Goal: Information Seeking & Learning: Learn about a topic

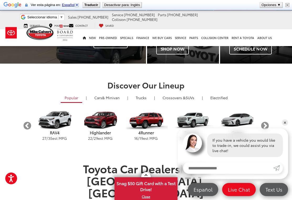
scroll to position [76, 0]
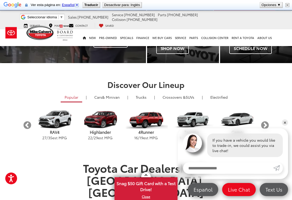
click at [188, 101] on link "Crossovers & SUVs" at bounding box center [178, 97] width 40 height 9
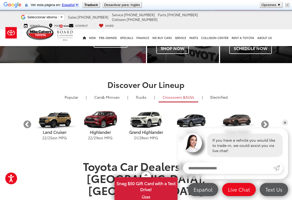
click at [266, 126] on button "Next" at bounding box center [264, 124] width 9 height 9
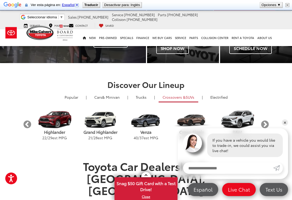
click at [265, 127] on button "Next" at bounding box center [264, 124] width 9 height 9
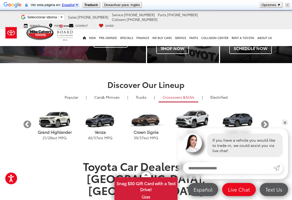
click at [266, 126] on button "Next" at bounding box center [264, 124] width 9 height 9
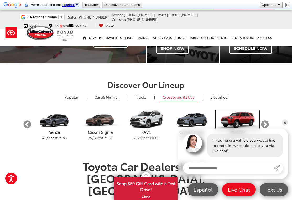
click at [245, 122] on img "carousel" at bounding box center [236, 120] width 43 height 18
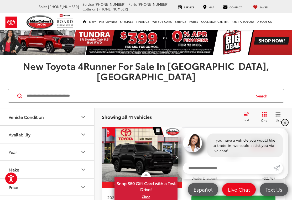
click at [285, 121] on link "✕" at bounding box center [284, 123] width 6 height 6
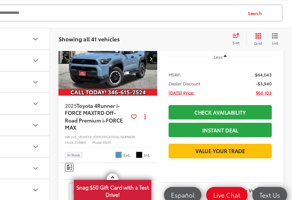
scroll to position [1572, 0]
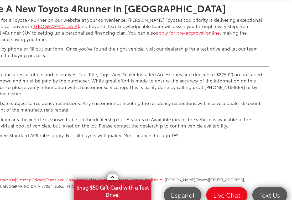
scroll to position [2273, 0]
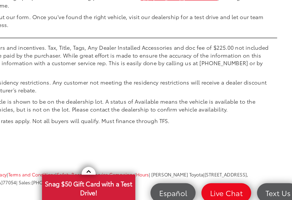
scroll to position [2331, 0]
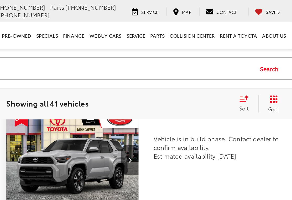
scroll to position [1632, 0]
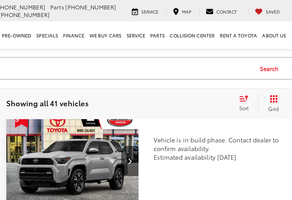
click at [101, 102] on img "2025 Toyota 4Runner TRD Sport 0" at bounding box center [141, 98] width 81 height 61
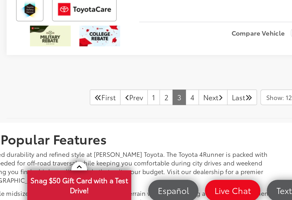
scroll to position [1900, 0]
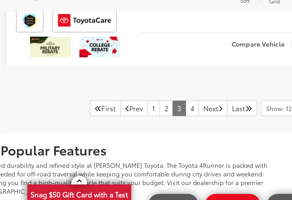
click at [210, 127] on link "4" at bounding box center [214, 131] width 8 height 9
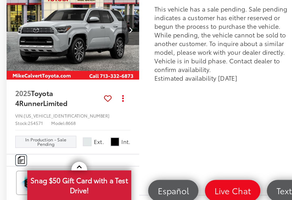
scroll to position [379, 0]
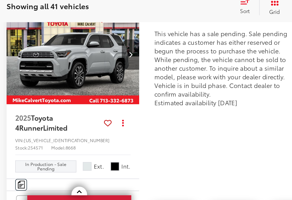
click at [101, 62] on img "2025 Toyota 4Runner Limited 0" at bounding box center [141, 92] width 81 height 61
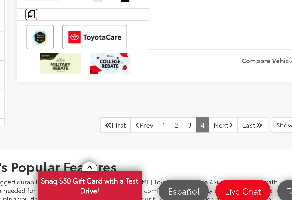
scroll to position [788, 0]
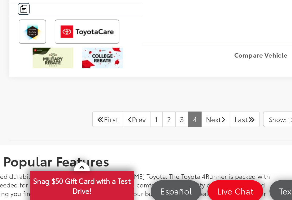
click at [218, 142] on link "Next" at bounding box center [227, 146] width 18 height 9
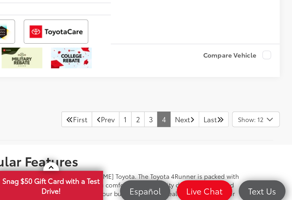
click at [218, 142] on link "Next" at bounding box center [227, 146] width 18 height 9
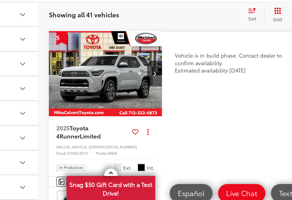
scroll to position [528, 0]
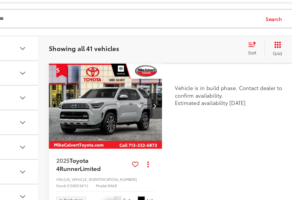
click at [101, 74] on img "2025 Toyota 4Runner Limited 0" at bounding box center [141, 104] width 81 height 61
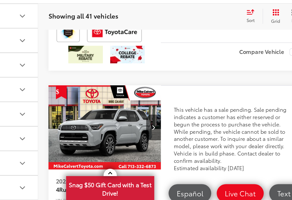
scroll to position [328, 0]
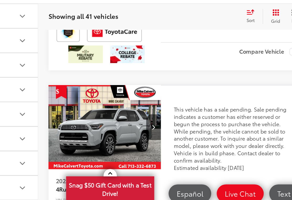
click at [101, 112] on img "2025 Toyota 4Runner Limited 0" at bounding box center [141, 142] width 81 height 61
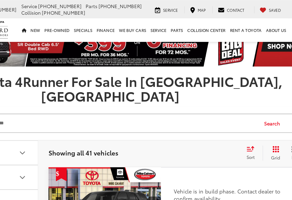
scroll to position [0, 0]
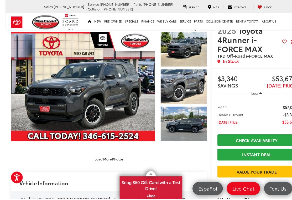
scroll to position [16, 0]
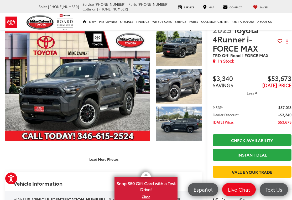
click at [182, 156] on div "Load More Photos" at bounding box center [103, 159] width 197 height 9
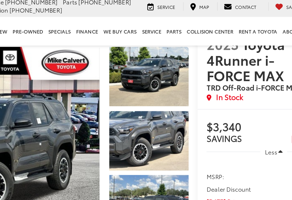
scroll to position [0, 5]
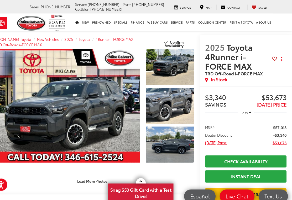
click at [181, 151] on link "Expand Photo 3" at bounding box center [174, 139] width 46 height 35
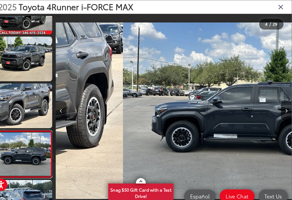
scroll to position [0, 683]
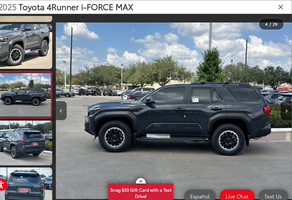
click at [281, 113] on button "Next image" at bounding box center [286, 107] width 10 height 18
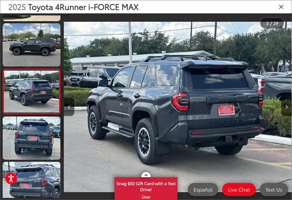
scroll to position [0, 910]
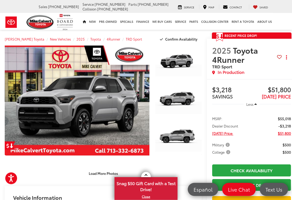
scroll to position [2, 1]
click at [127, 102] on link "Expand Photo 0" at bounding box center [77, 101] width 144 height 110
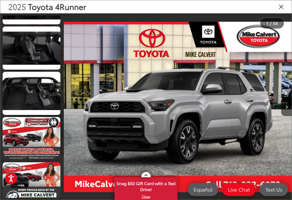
scroll to position [899, 0]
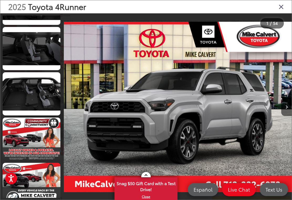
click at [49, 95] on link at bounding box center [32, 93] width 58 height 43
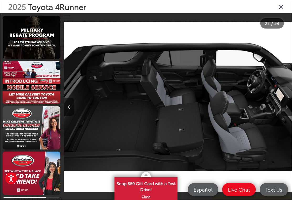
scroll to position [1091, 0]
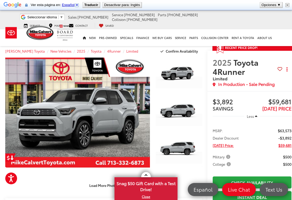
click at [190, 112] on link "Expand Photo 2" at bounding box center [178, 112] width 46 height 35
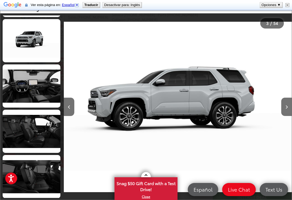
scroll to position [766, 0]
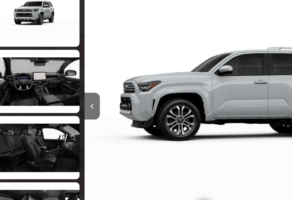
click at [42, 114] on link at bounding box center [32, 135] width 58 height 43
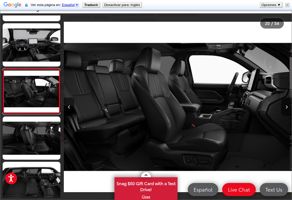
scroll to position [0, 4324]
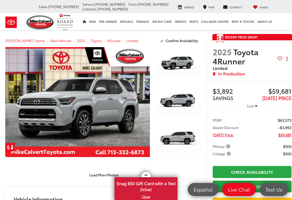
click at [119, 115] on link "Expand Photo 0" at bounding box center [77, 102] width 144 height 110
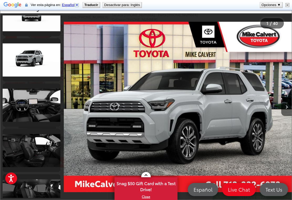
scroll to position [1567, 0]
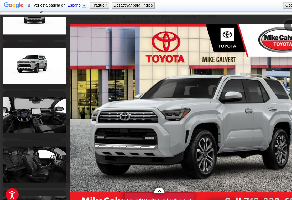
click at [47, 69] on link at bounding box center [32, 60] width 58 height 43
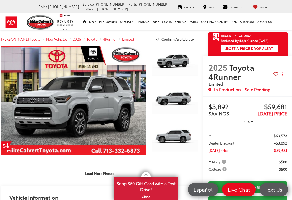
click at [116, 117] on link "Expand Photo 0" at bounding box center [73, 101] width 144 height 110
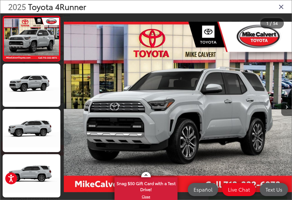
click at [111, 114] on div at bounding box center [92, 106] width 57 height 187
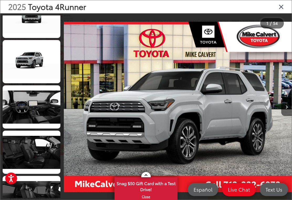
click at [253, 128] on div at bounding box center [262, 106] width 57 height 187
click at [288, 113] on button "Next image" at bounding box center [286, 107] width 10 height 18
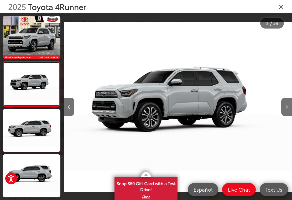
click at [284, 116] on button "Next image" at bounding box center [286, 107] width 10 height 18
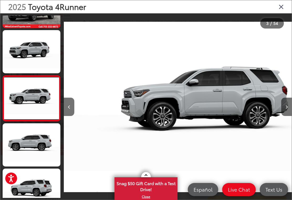
scroll to position [38, 0]
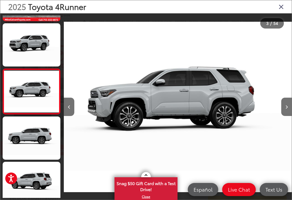
click at [286, 114] on button "Next image" at bounding box center [286, 107] width 10 height 18
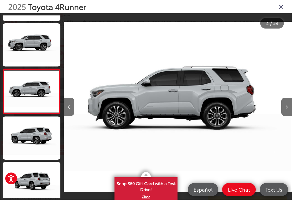
scroll to position [83, 0]
click at [286, 115] on button "Next image" at bounding box center [286, 107] width 10 height 18
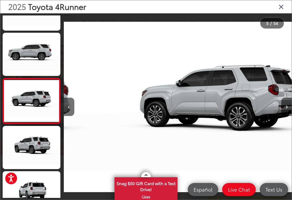
scroll to position [0, 910]
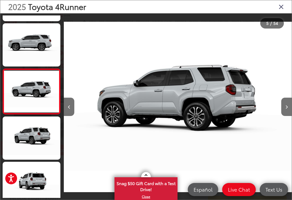
click at [289, 111] on button "Next image" at bounding box center [286, 107] width 10 height 18
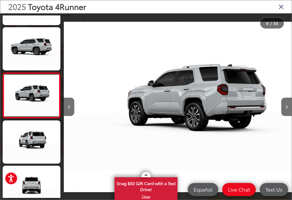
scroll to position [0, 1138]
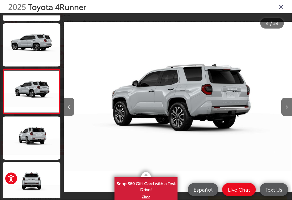
click at [287, 109] on icon "Next image" at bounding box center [286, 107] width 2 height 4
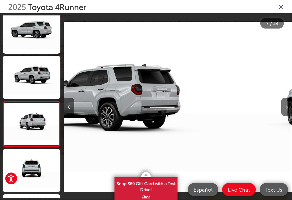
scroll to position [0, 0]
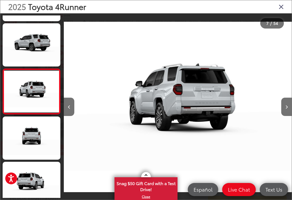
click at [289, 111] on button "Next image" at bounding box center [286, 107] width 10 height 18
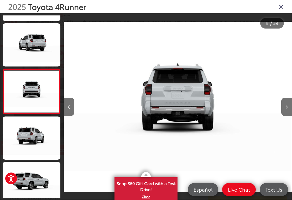
click at [289, 112] on button "Next image" at bounding box center [286, 107] width 10 height 18
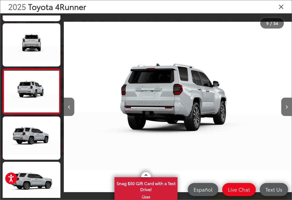
click at [289, 113] on button "Next image" at bounding box center [286, 107] width 10 height 18
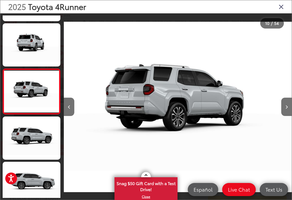
click at [289, 111] on button "Next image" at bounding box center [286, 107] width 10 height 18
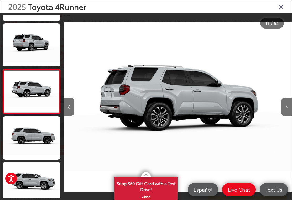
click at [289, 108] on button "Next image" at bounding box center [286, 107] width 10 height 18
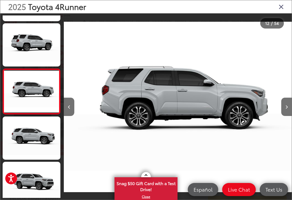
click at [288, 111] on button "Next image" at bounding box center [286, 107] width 10 height 18
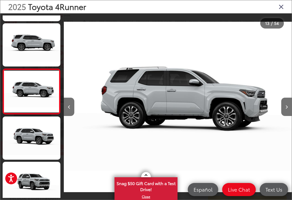
click at [289, 115] on button "Next image" at bounding box center [286, 107] width 10 height 18
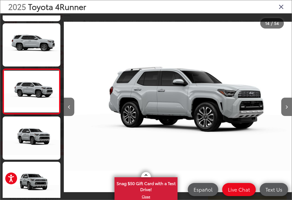
click at [288, 114] on button "Next image" at bounding box center [286, 107] width 10 height 18
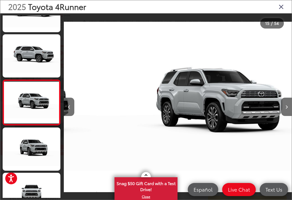
click at [285, 113] on button "Next image" at bounding box center [286, 107] width 10 height 18
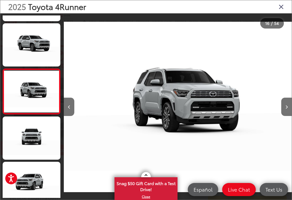
click at [288, 114] on button "Next image" at bounding box center [286, 107] width 10 height 18
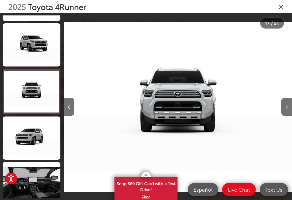
click at [287, 109] on icon "Next image" at bounding box center [286, 107] width 2 height 4
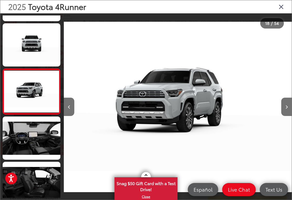
click at [287, 109] on icon "Next image" at bounding box center [286, 107] width 2 height 4
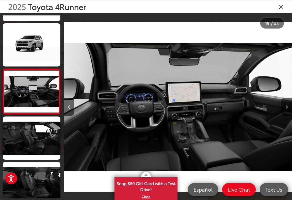
click at [286, 109] on icon "Next image" at bounding box center [286, 107] width 2 height 4
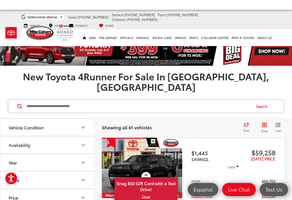
scroll to position [62, 0]
